Goal: Transaction & Acquisition: Subscribe to service/newsletter

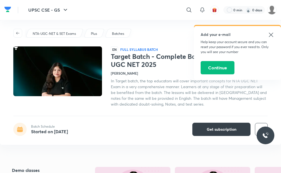
click at [214, 130] on span "Get subscription" at bounding box center [222, 130] width 30 height 6
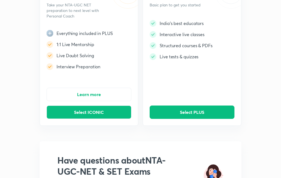
scroll to position [83, 0]
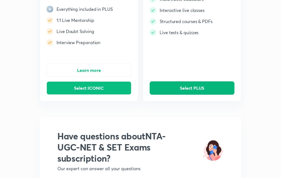
click at [177, 84] on button "Select PLUS" at bounding box center [192, 87] width 85 height 13
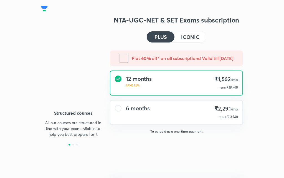
type input "UNLOCK"
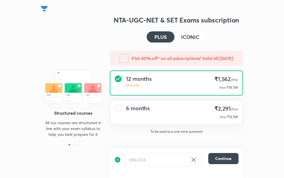
click at [184, 109] on div "6 months ₹2,291 /mo Total ₹13,748" at bounding box center [176, 112] width 132 height 24
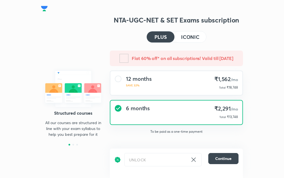
click at [192, 157] on icon at bounding box center [193, 159] width 7 height 7
click at [154, 159] on input "text" at bounding box center [162, 159] width 77 height 12
paste input "NTAKQW6RI"
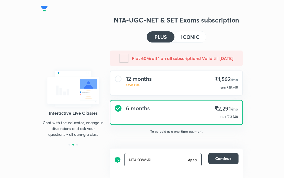
type input "NTAKQW6RI"
click at [191, 163] on div "NTAKQW6RI Apply ​" at bounding box center [162, 159] width 77 height 13
click at [193, 159] on h6 "Apply" at bounding box center [192, 159] width 9 height 5
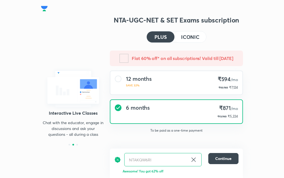
click at [58, 46] on div "Interactive Live Classes Chat with the educator, engage in discussions and ask …" at bounding box center [73, 89] width 64 height 96
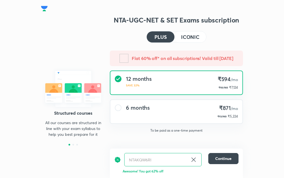
click at [188, 114] on div "6 months ₹871 /mo ₹13,748 ₹5,224" at bounding box center [176, 111] width 132 height 23
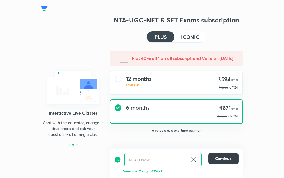
click at [223, 160] on span "Continue" at bounding box center [223, 158] width 16 height 6
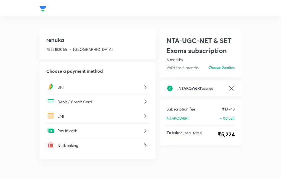
click at [132, 32] on div "renuka 7828183065 • Madhya Pradesh" at bounding box center [98, 44] width 116 height 30
click at [121, 8] on div at bounding box center [140, 8] width 213 height 16
click at [125, 41] on div "renuka 7828183065 • Madhya Pradesh" at bounding box center [98, 44] width 116 height 30
click at [112, 47] on div "renuka 7828183065 • Madhya Pradesh" at bounding box center [98, 44] width 116 height 30
